Goal: Task Accomplishment & Management: Complete application form

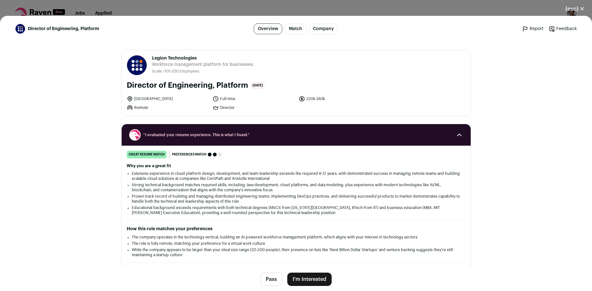
click at [321, 277] on button "I'm Interested" at bounding box center [309, 279] width 44 height 13
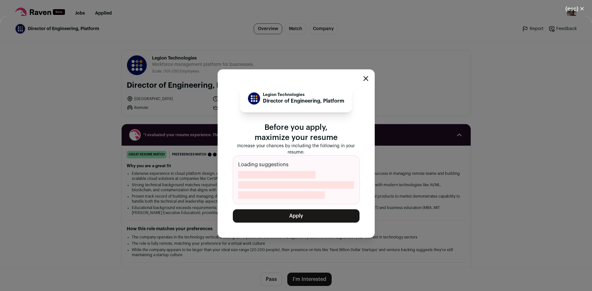
click at [305, 215] on button "Apply" at bounding box center [296, 216] width 127 height 13
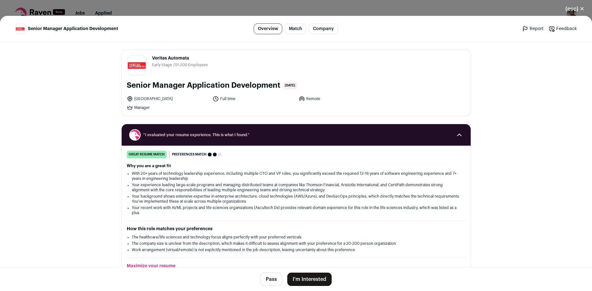
click at [317, 282] on button "I'm Interested" at bounding box center [309, 279] width 44 height 13
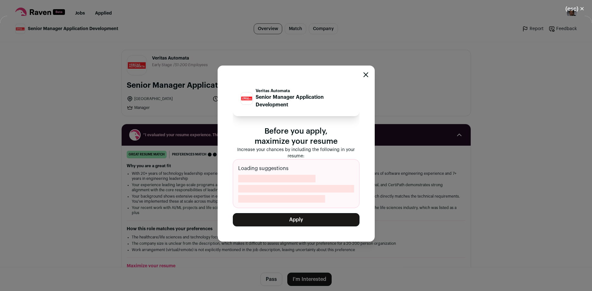
click at [301, 221] on button "Apply" at bounding box center [296, 219] width 127 height 13
